Goal: Task Accomplishment & Management: Use online tool/utility

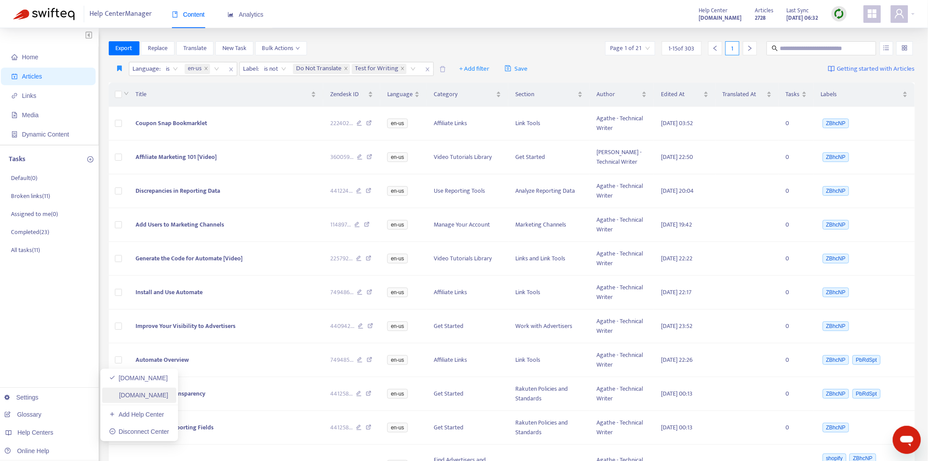
click at [147, 395] on link "[DOMAIN_NAME]" at bounding box center [138, 394] width 59 height 7
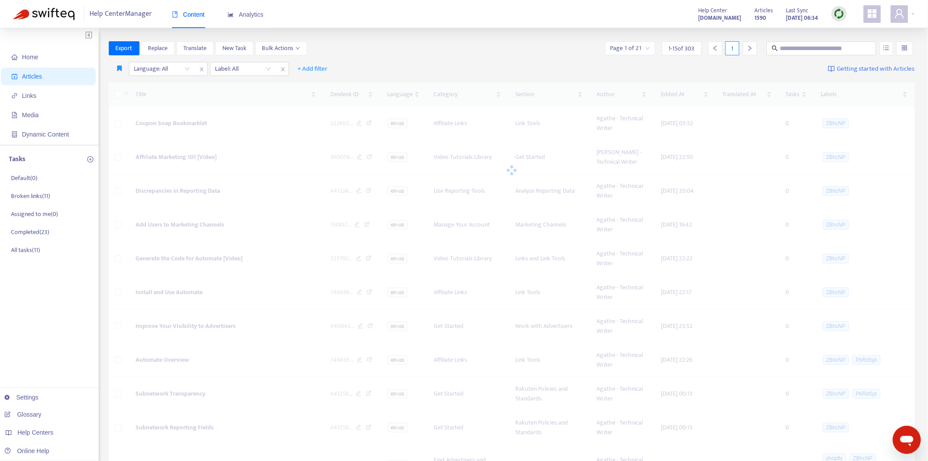
click at [841, 12] on img at bounding box center [839, 13] width 11 height 11
click at [845, 29] on link "Quick Sync" at bounding box center [857, 32] width 37 height 10
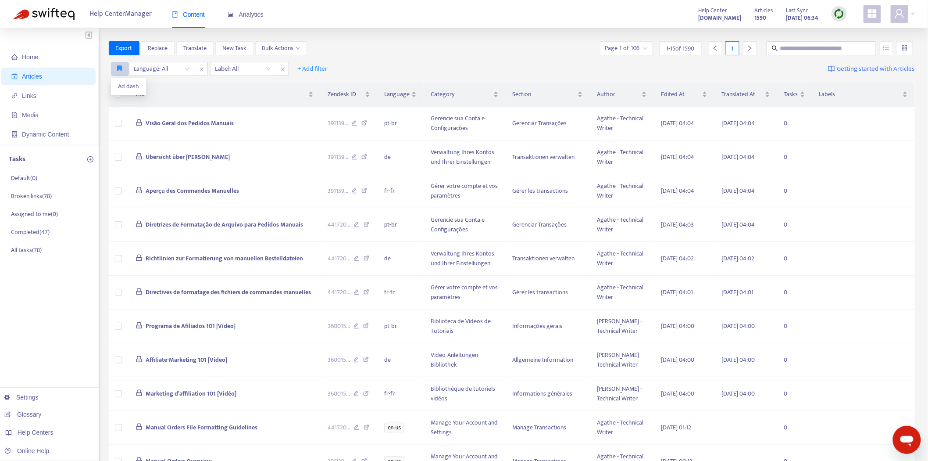
click at [118, 69] on icon "button" at bounding box center [120, 68] width 5 height 7
click at [123, 84] on span "Ad dash" at bounding box center [128, 87] width 21 height 10
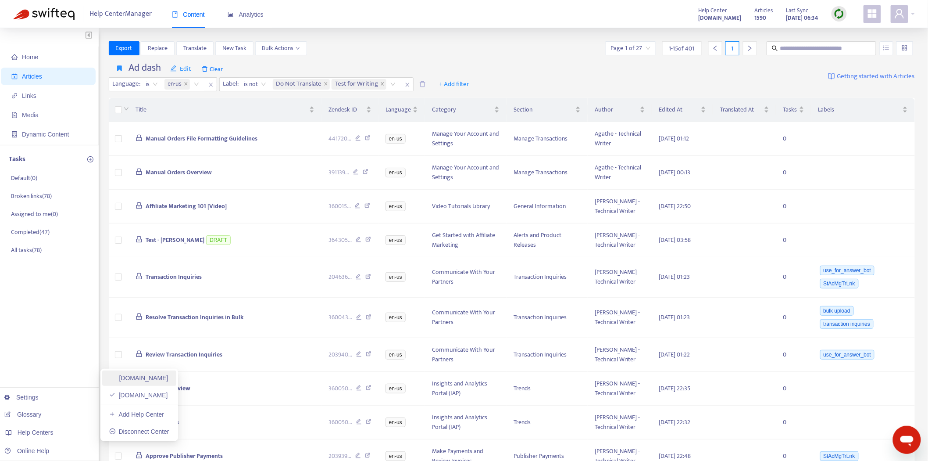
click at [161, 378] on link "[DOMAIN_NAME]" at bounding box center [138, 377] width 59 height 7
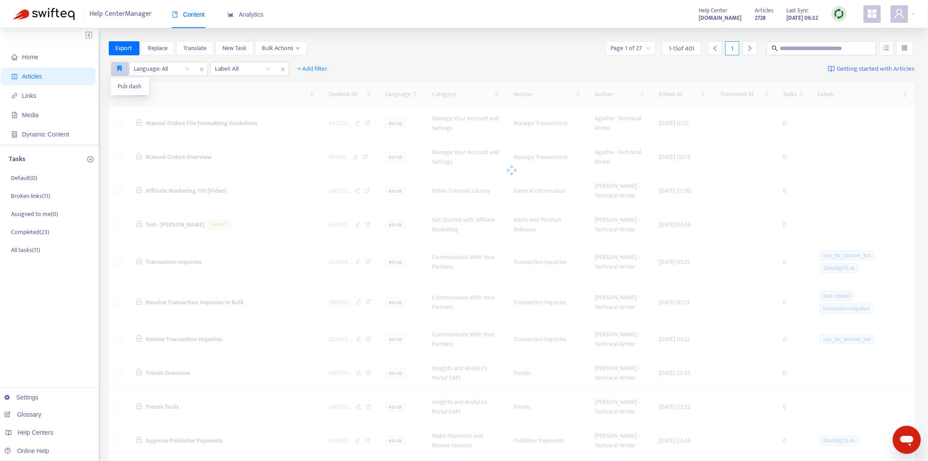
click at [119, 66] on icon "button" at bounding box center [120, 68] width 5 height 7
click at [120, 88] on span "Pub dash" at bounding box center [130, 87] width 24 height 10
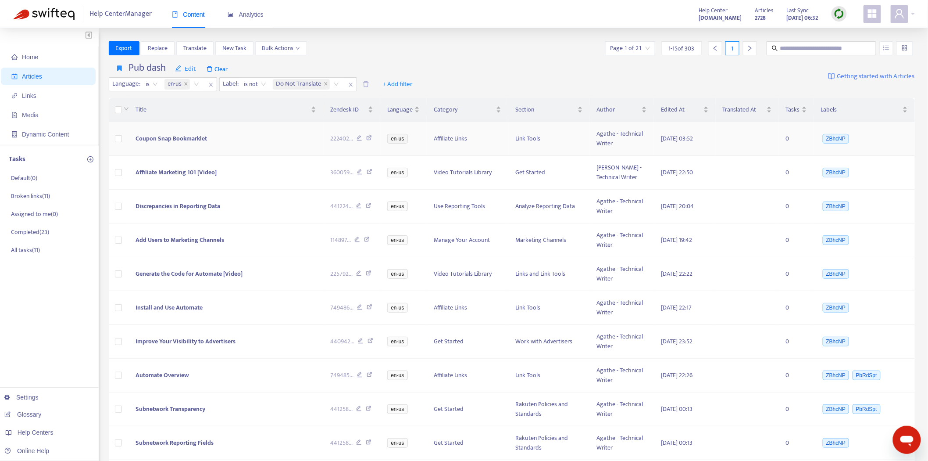
click at [182, 138] on span "Coupon Snap Bookmarklet" at bounding box center [172, 138] width 72 height 10
click at [174, 136] on span "Coupon Snap Bookmarklet" at bounding box center [172, 138] width 72 height 10
click at [178, 140] on span "Coupon Snap Bookmarklet" at bounding box center [172, 138] width 72 height 10
click at [186, 133] on span "Coupon Snap Bookmarklet" at bounding box center [172, 138] width 72 height 10
click at [183, 135] on span "Coupon Snap Bookmarklet" at bounding box center [172, 138] width 72 height 10
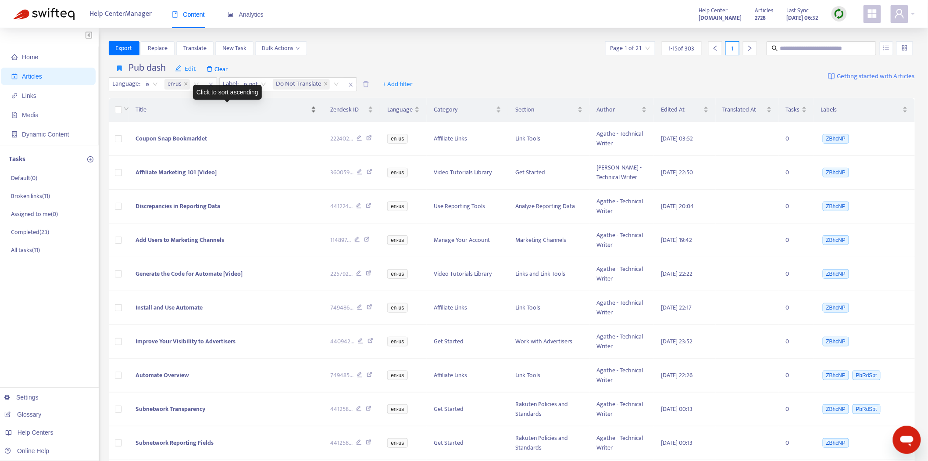
click at [151, 115] on div "Title" at bounding box center [226, 110] width 181 height 10
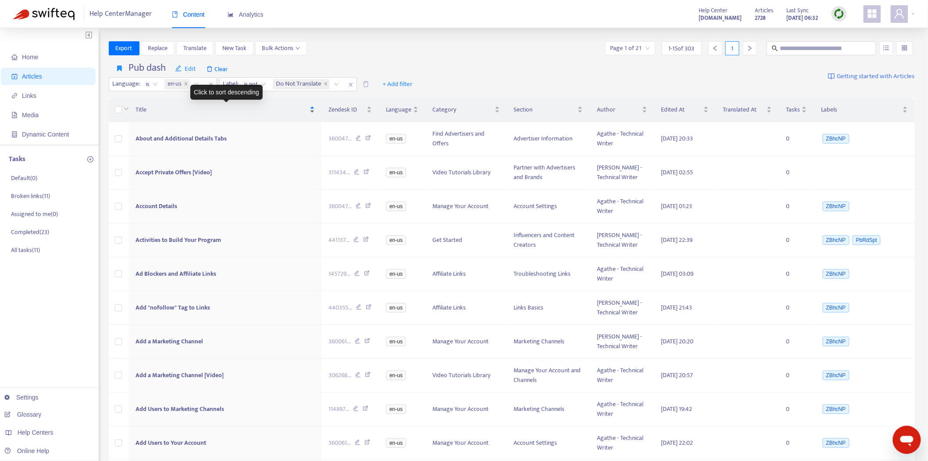
click at [315, 111] on div "Title" at bounding box center [225, 110] width 179 height 10
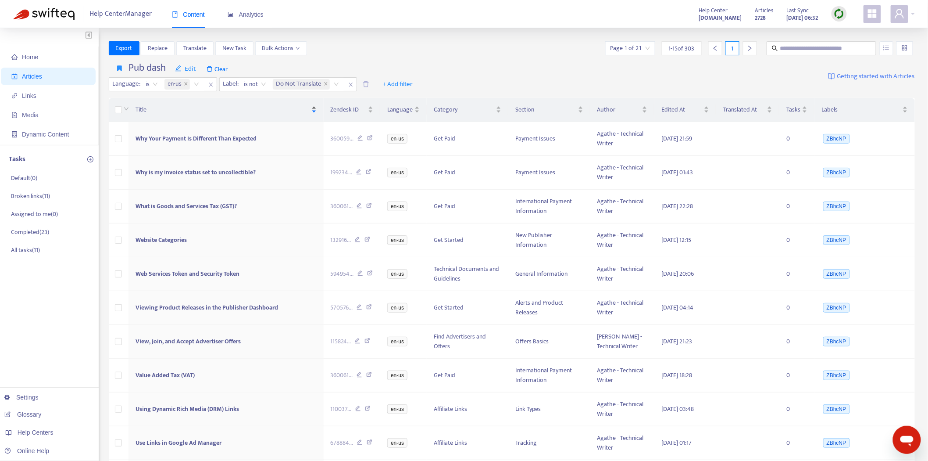
click at [315, 110] on div "Title" at bounding box center [226, 110] width 181 height 10
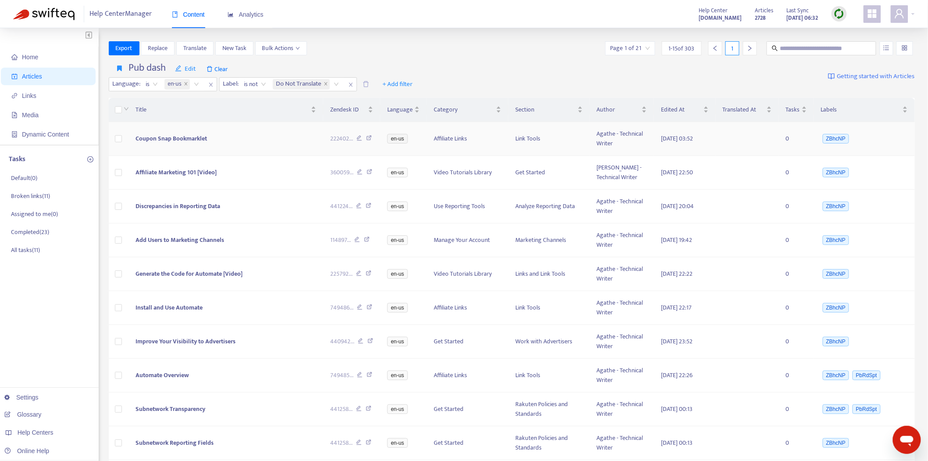
click at [179, 133] on span "Coupon Snap Bookmarklet" at bounding box center [172, 138] width 72 height 10
click at [172, 135] on span "Coupon Snap Bookmarklet" at bounding box center [172, 138] width 72 height 10
click at [236, 138] on td "Coupon Snap Bookmarklet" at bounding box center [226, 139] width 195 height 34
click at [189, 135] on span "Coupon Snap Bookmarklet" at bounding box center [172, 138] width 72 height 10
click at [148, 146] on td "Coupon Snap Bookmarklet" at bounding box center [226, 139] width 195 height 34
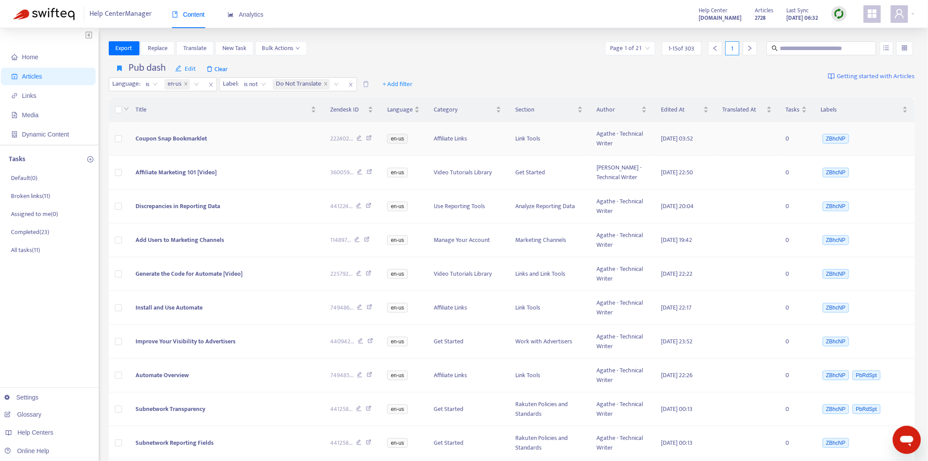
click at [147, 140] on span "Coupon Snap Bookmarklet" at bounding box center [172, 138] width 72 height 10
click at [146, 136] on span "Coupon Snap Bookmarklet" at bounding box center [172, 138] width 72 height 10
click at [190, 141] on span "Coupon Snap Bookmarklet" at bounding box center [172, 138] width 72 height 10
drag, startPoint x: 262, startPoint y: 140, endPoint x: 289, endPoint y: 132, distance: 27.6
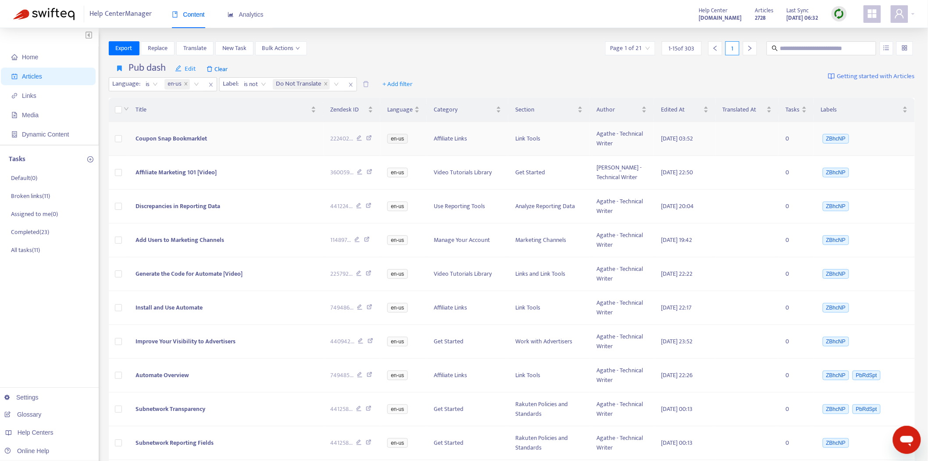
click at [264, 140] on td "Coupon Snap Bookmarklet" at bounding box center [226, 139] width 195 height 34
click at [283, 156] on td "Affiliate Marketing 101 [Video]" at bounding box center [226, 173] width 195 height 34
click at [292, 141] on td "Coupon Snap Bookmarklet" at bounding box center [226, 139] width 195 height 34
click at [487, 137] on td "Affiliate Links" at bounding box center [468, 139] width 82 height 34
click at [464, 135] on td "Affiliate Links" at bounding box center [468, 139] width 82 height 34
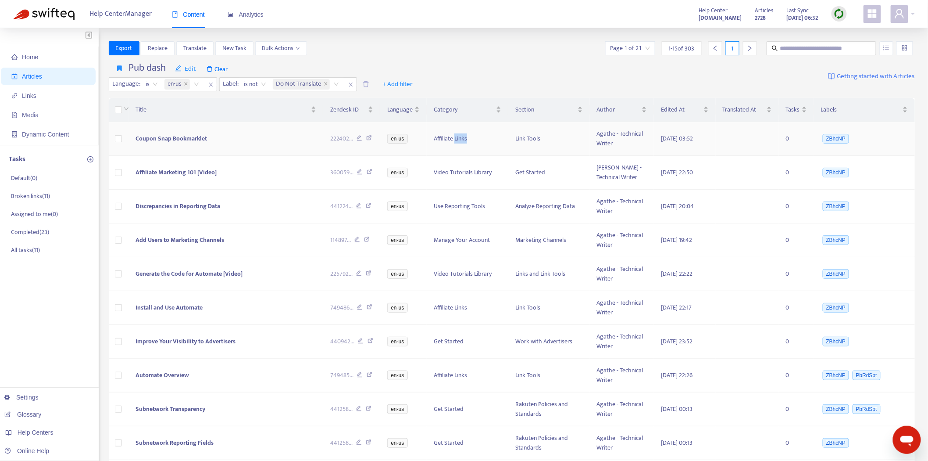
click at [464, 135] on td "Affiliate Links" at bounding box center [468, 139] width 82 height 34
click at [183, 148] on td "Coupon Snap Bookmarklet" at bounding box center [226, 139] width 195 height 34
click at [141, 141] on span "Coupon Snap Bookmarklet" at bounding box center [172, 138] width 72 height 10
click at [143, 129] on td "Coupon Snap Bookmarklet" at bounding box center [226, 139] width 195 height 34
click at [147, 126] on td "Coupon Snap Bookmarklet" at bounding box center [226, 139] width 195 height 34
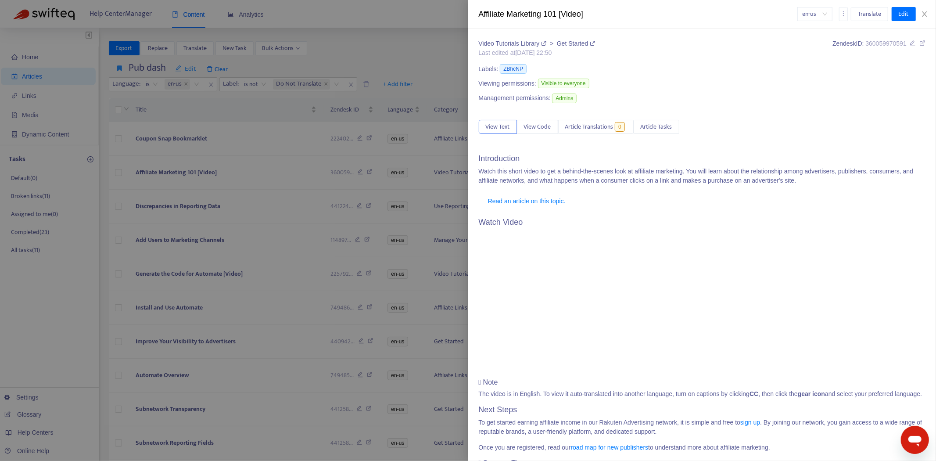
click at [130, 132] on div at bounding box center [468, 230] width 936 height 461
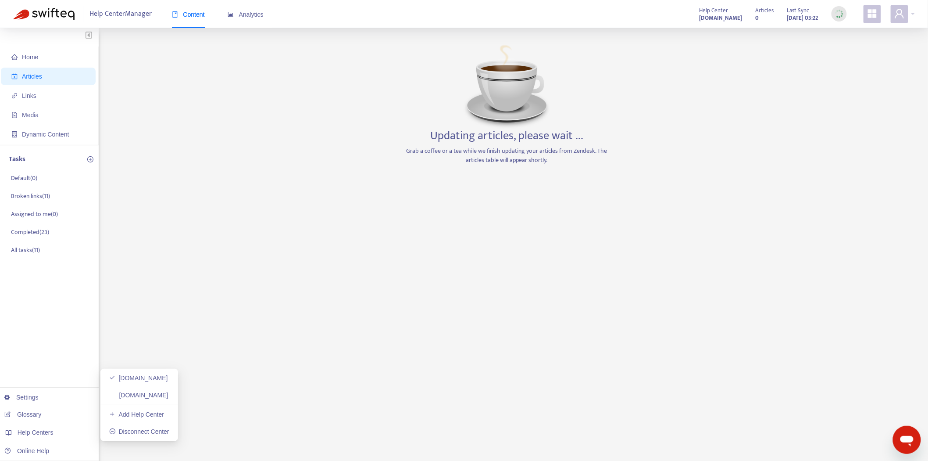
click at [155, 391] on link "[DOMAIN_NAME]" at bounding box center [138, 394] width 59 height 7
click at [168, 376] on link "[DOMAIN_NAME]" at bounding box center [138, 377] width 59 height 7
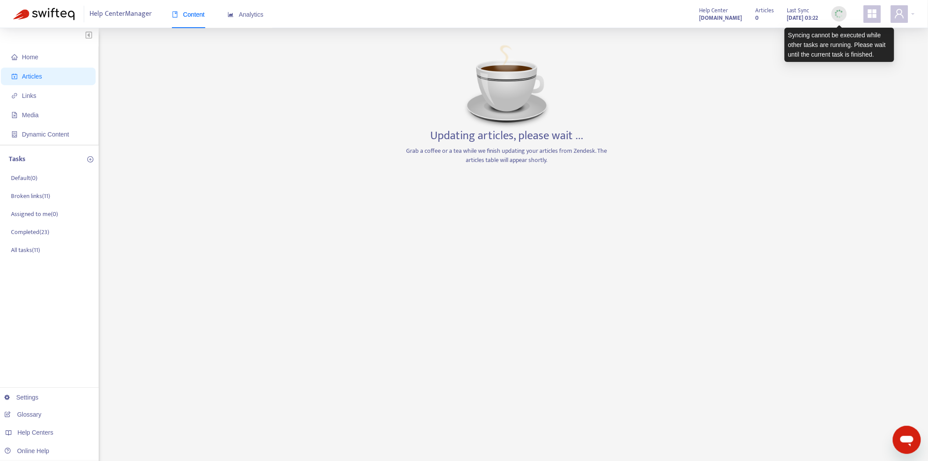
click at [844, 12] on img at bounding box center [839, 13] width 11 height 11
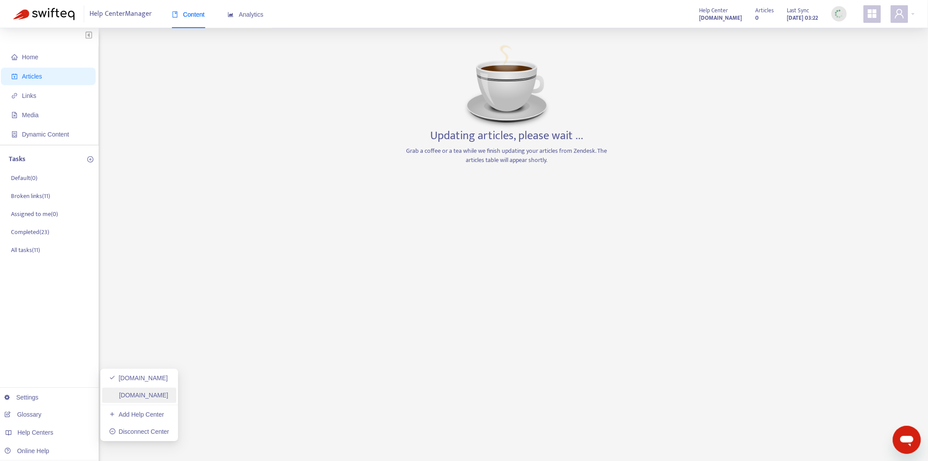
click at [168, 393] on link "[DOMAIN_NAME]" at bounding box center [138, 394] width 59 height 7
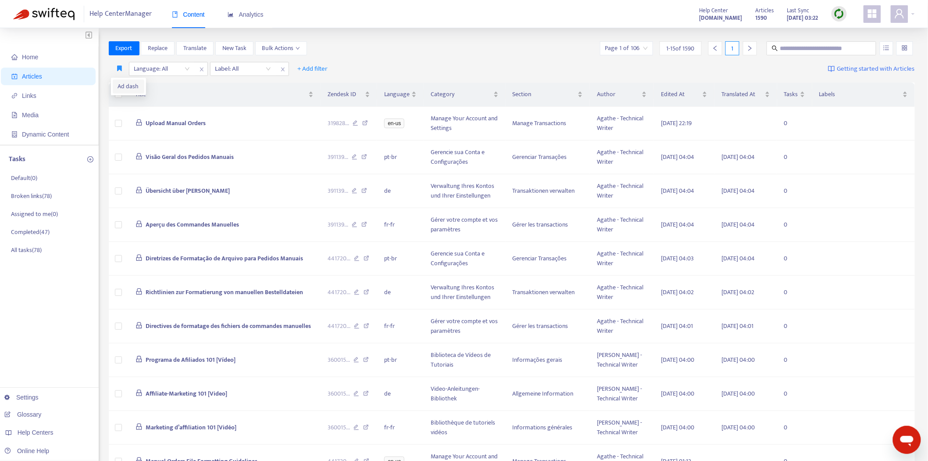
click at [122, 85] on span "Ad dash" at bounding box center [128, 87] width 21 height 10
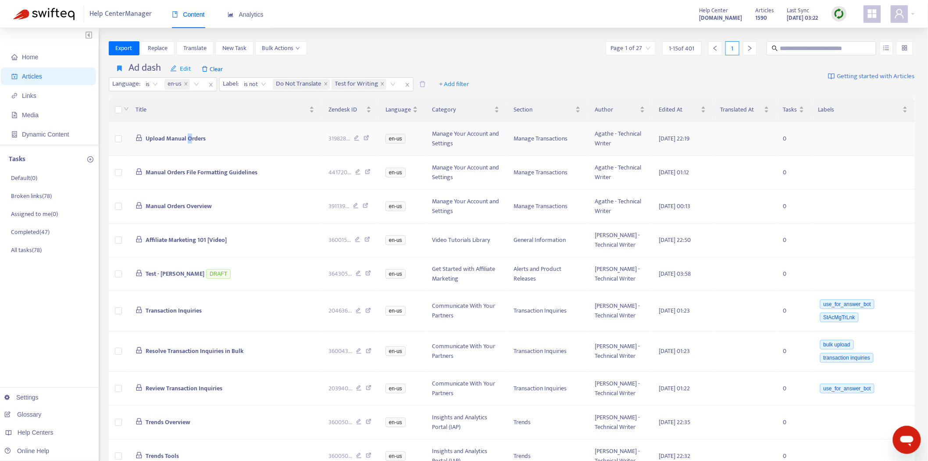
click at [190, 137] on span "Upload Manual Orders" at bounding box center [176, 138] width 60 height 10
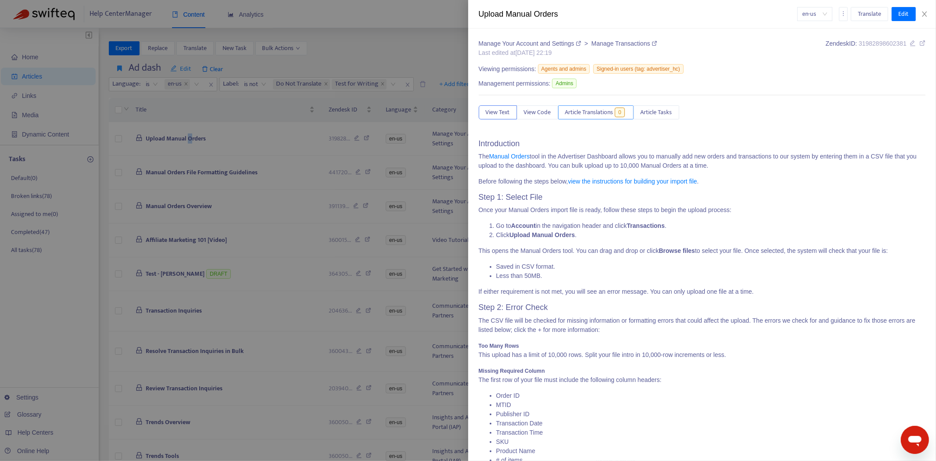
click at [580, 113] on span "Article Translations" at bounding box center [589, 112] width 48 height 10
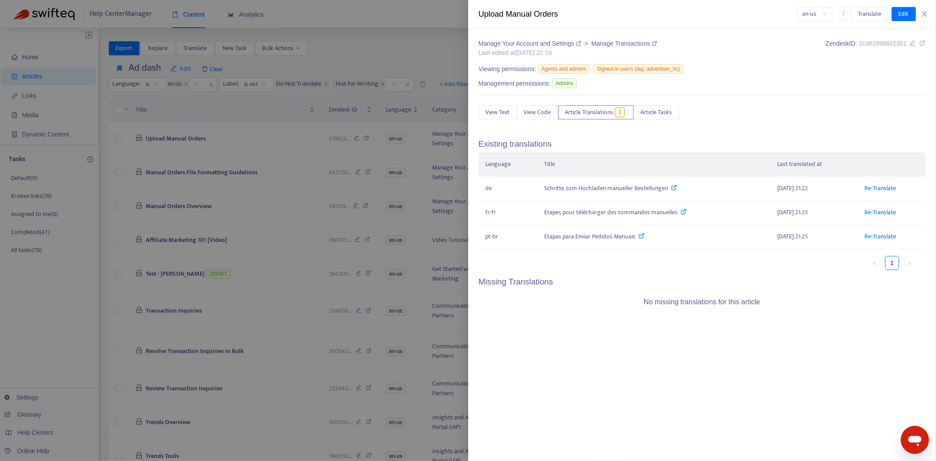
click at [250, 130] on div at bounding box center [468, 230] width 936 height 461
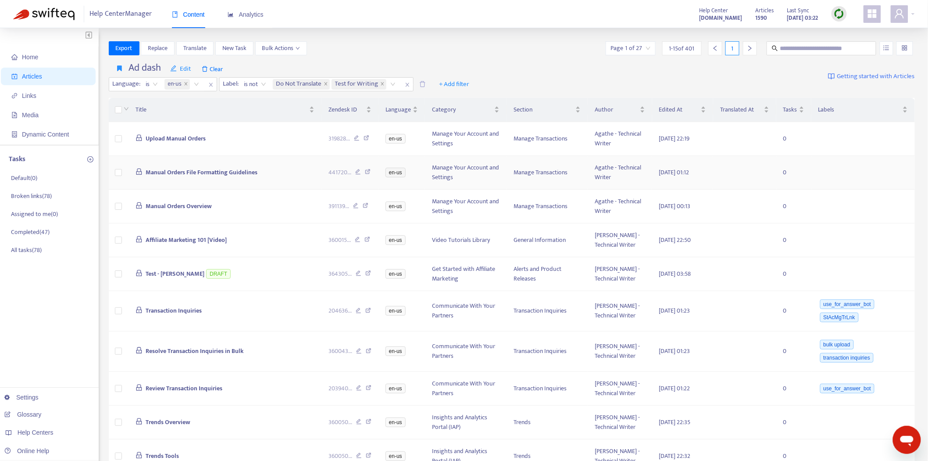
click at [217, 167] on span "Manual Orders File Formatting Guidelines" at bounding box center [202, 172] width 112 height 10
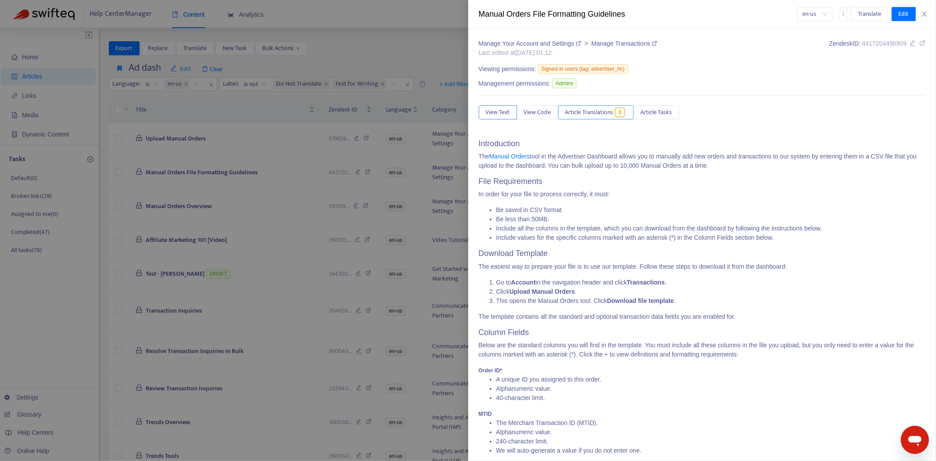
click at [598, 114] on span "Article Translations" at bounding box center [589, 112] width 48 height 10
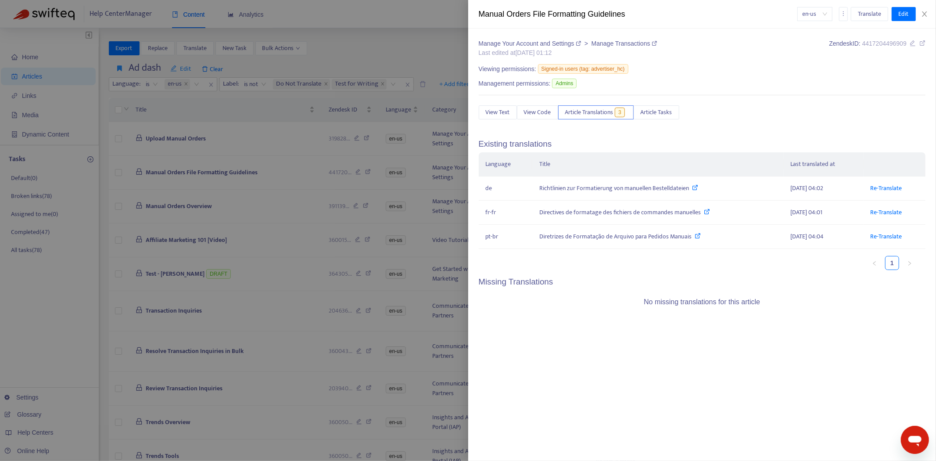
click at [249, 163] on div at bounding box center [468, 230] width 936 height 461
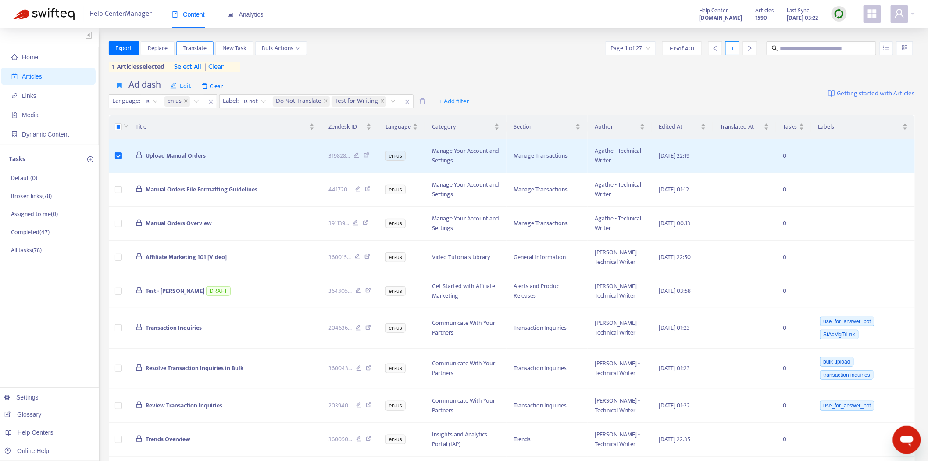
click at [196, 47] on span "Translate" at bounding box center [194, 48] width 23 height 10
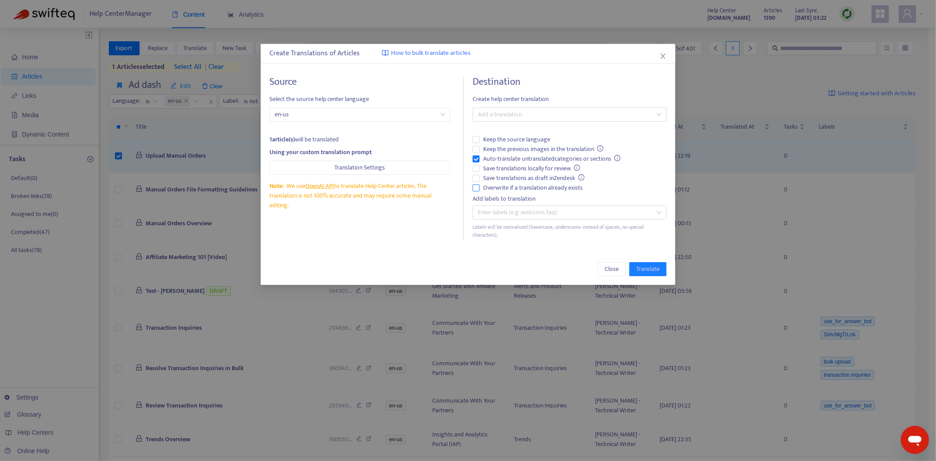
click at [476, 183] on label "Overwrite if a translation already exists" at bounding box center [569, 188] width 194 height 10
click at [515, 118] on div at bounding box center [565, 114] width 181 height 11
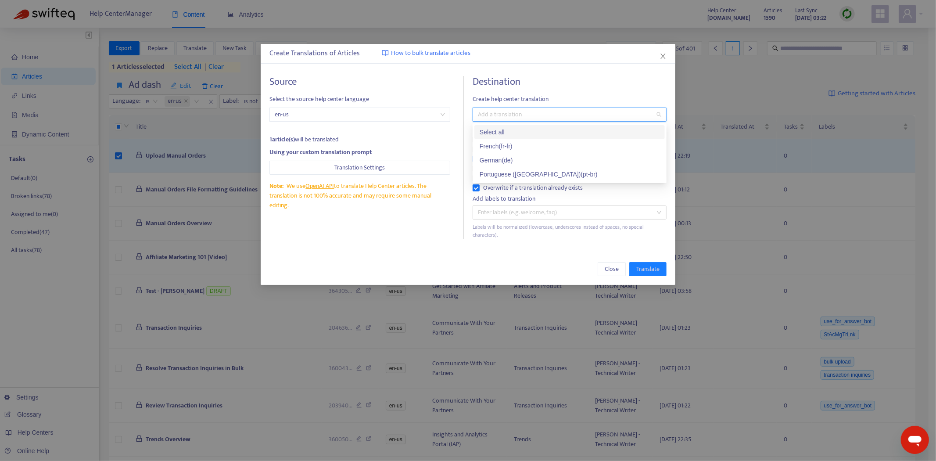
click at [515, 130] on div "Select all" at bounding box center [570, 132] width 180 height 10
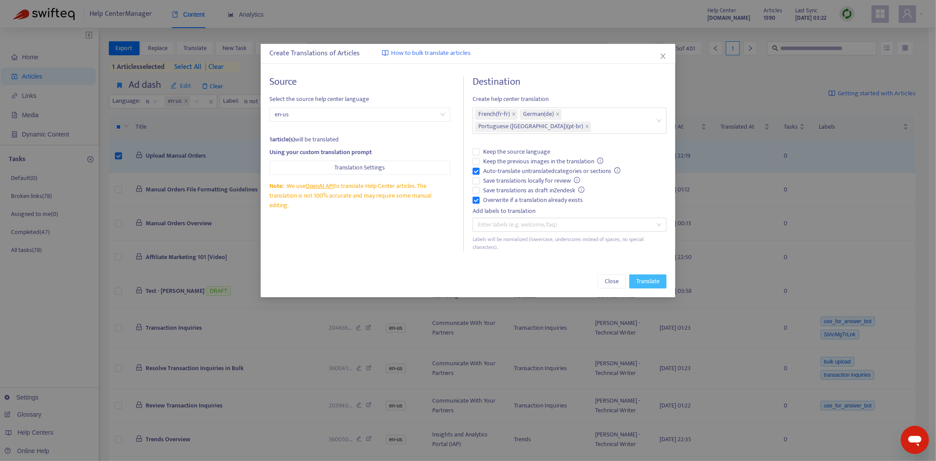
click at [639, 274] on button "Translate" at bounding box center [647, 281] width 37 height 14
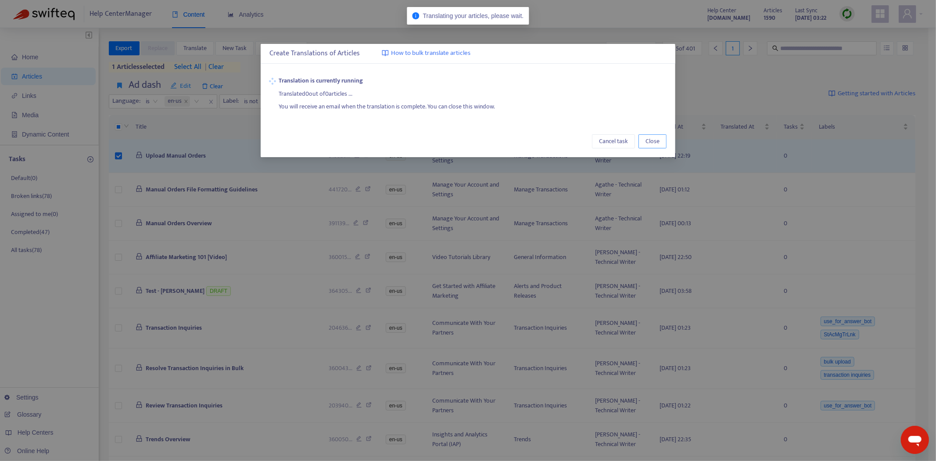
click at [648, 139] on span "Close" at bounding box center [652, 141] width 14 height 10
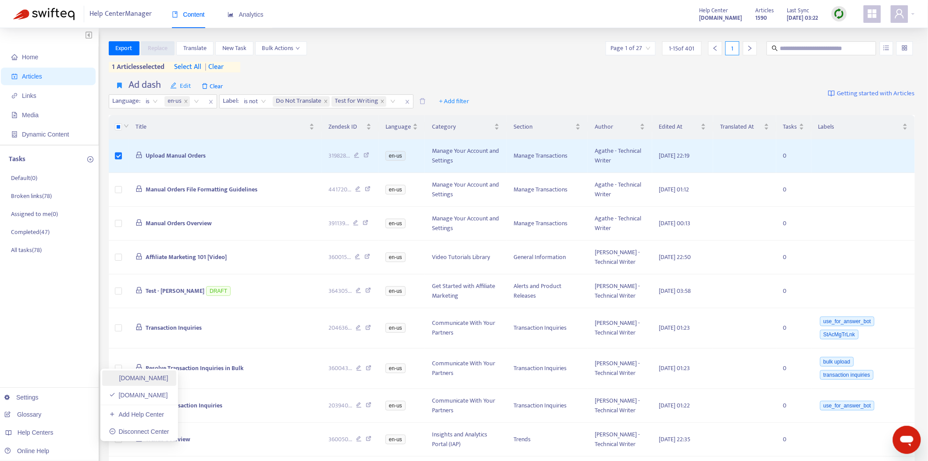
click at [154, 381] on link "[DOMAIN_NAME]" at bounding box center [138, 377] width 59 height 7
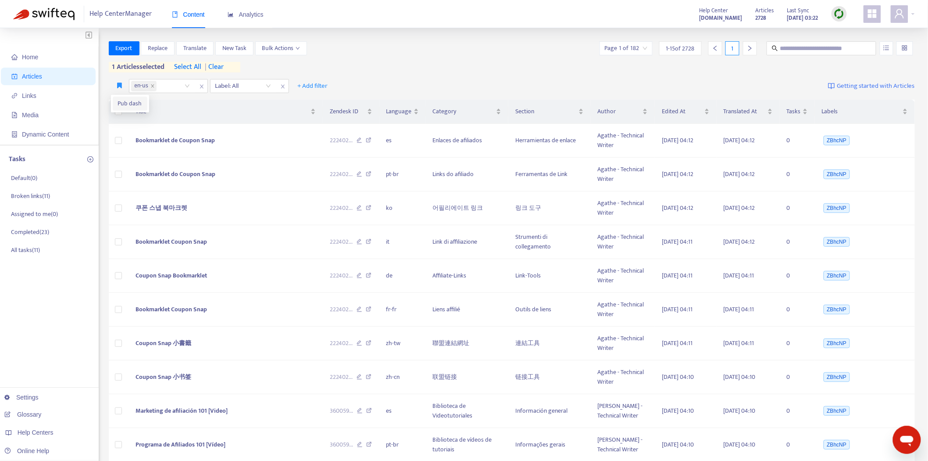
click at [124, 106] on span "Pub dash" at bounding box center [130, 104] width 24 height 10
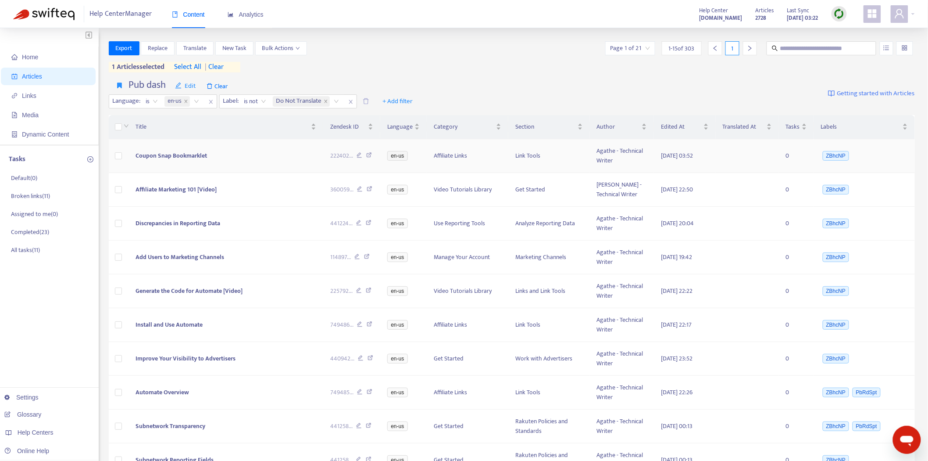
click at [199, 154] on span "Coupon Snap Bookmarklet" at bounding box center [172, 155] width 72 height 10
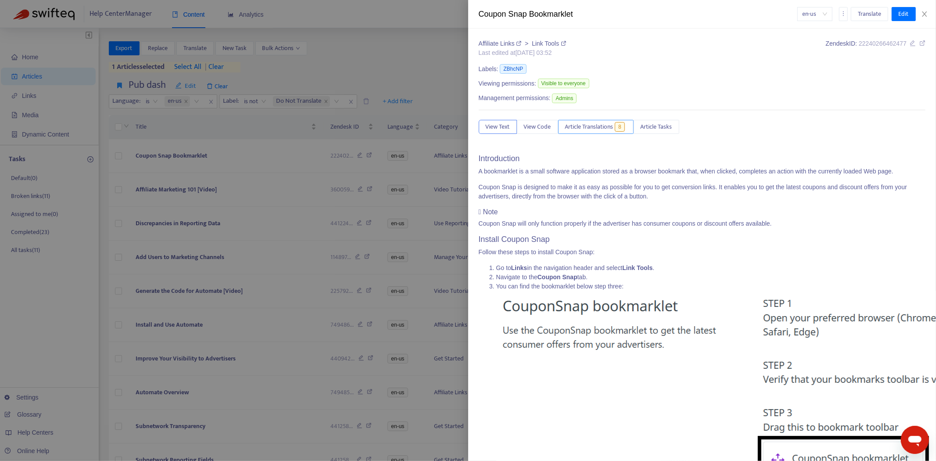
click at [593, 131] on span "Article Translations" at bounding box center [589, 127] width 48 height 10
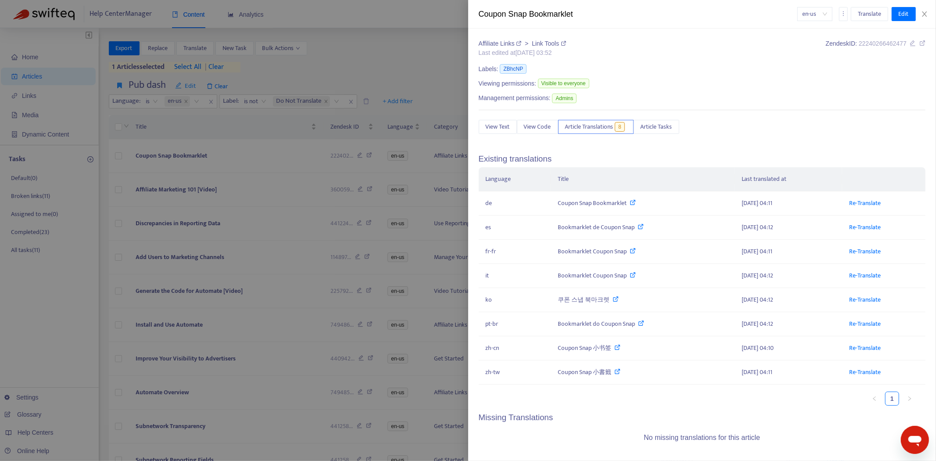
click at [367, 61] on div at bounding box center [468, 230] width 936 height 461
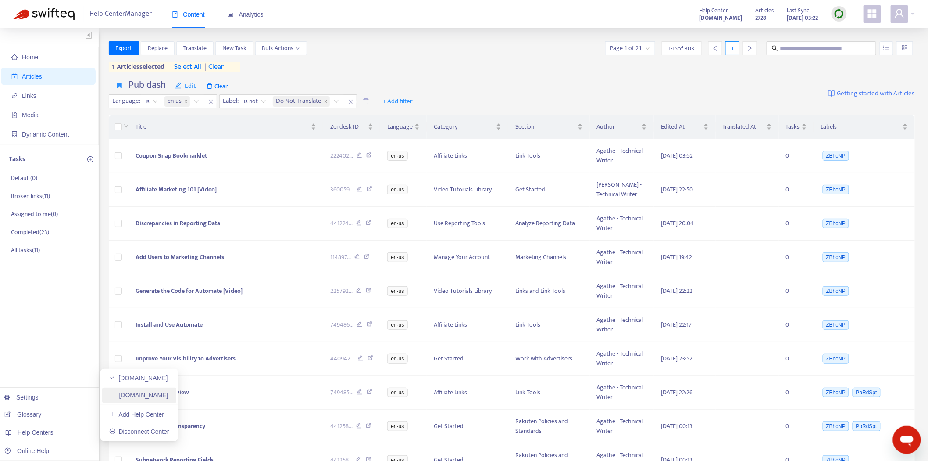
click at [150, 397] on link "[DOMAIN_NAME]" at bounding box center [138, 394] width 59 height 7
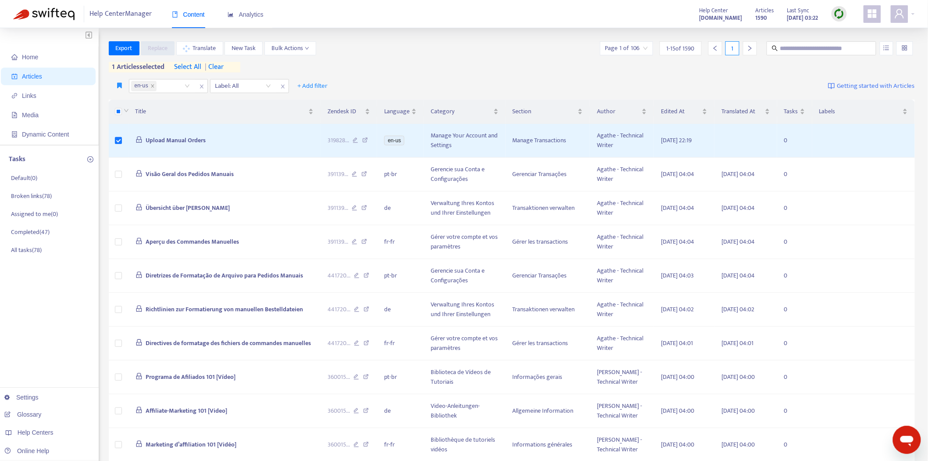
click at [24, 365] on div "Home Articles Links Media Dynamic Content Tasks Default ( 0 ) Broken links ( 78…" at bounding box center [49, 353] width 99 height 651
